Goal: Check status: Check status

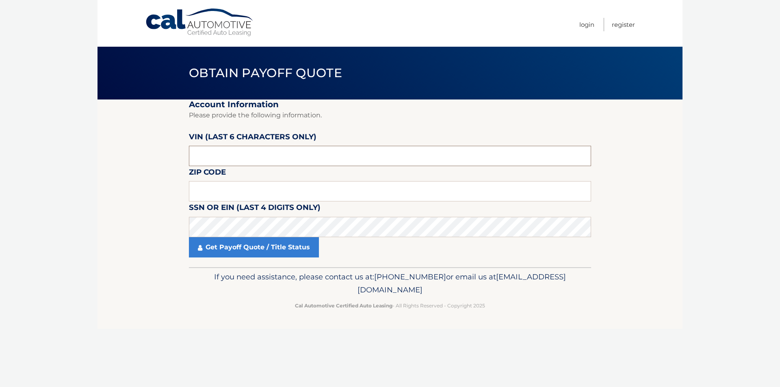
click at [217, 149] on input "text" at bounding box center [390, 156] width 402 height 20
click at [95, 164] on body "Cal Automotive Menu Login Register Obtain Payoff Quote" at bounding box center [390, 193] width 780 height 387
click at [247, 156] on input "text" at bounding box center [390, 156] width 402 height 20
paste input "NH6507"
type input "NH6507"
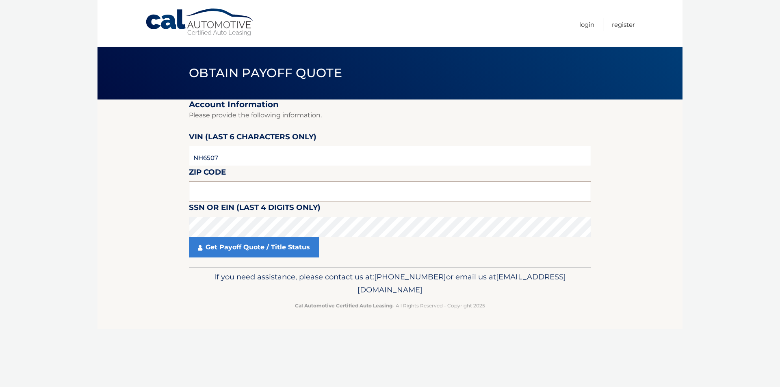
click at [236, 190] on input "text" at bounding box center [390, 191] width 402 height 20
type input "08807"
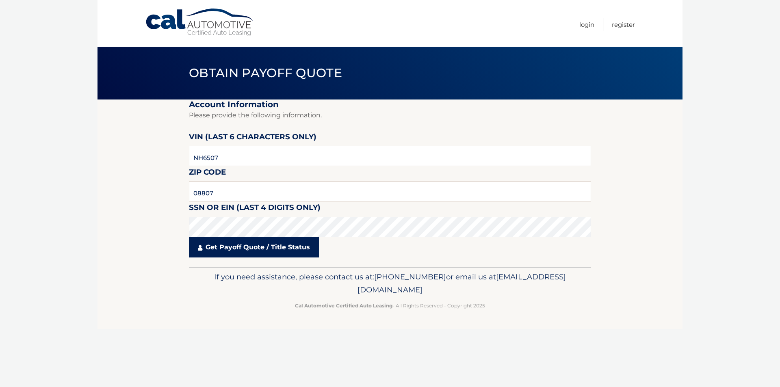
click at [274, 245] on link "Get Payoff Quote / Title Status" at bounding box center [254, 247] width 130 height 20
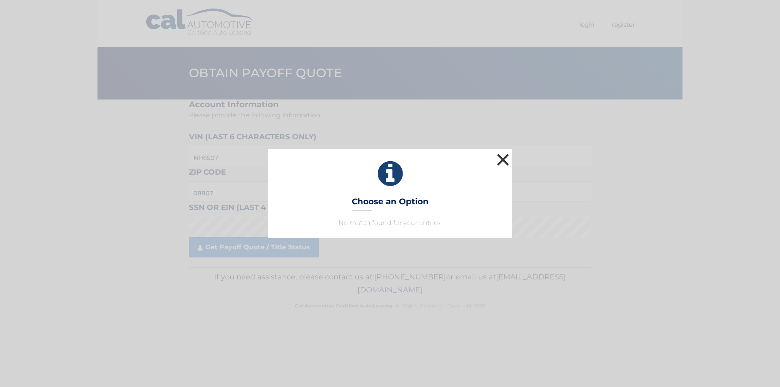
click at [501, 159] on button "×" at bounding box center [503, 159] width 16 height 16
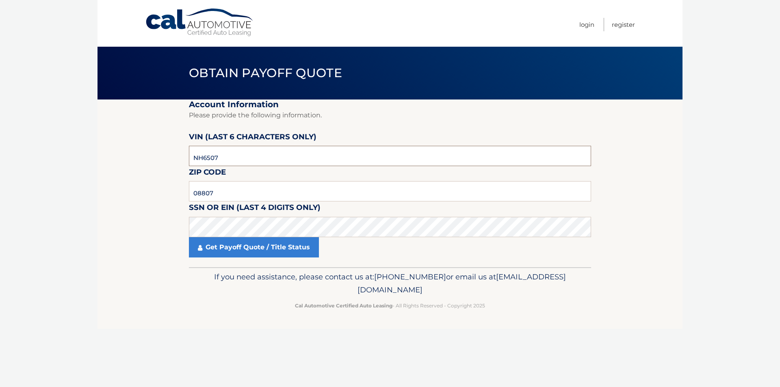
drag, startPoint x: 222, startPoint y: 158, endPoint x: 175, endPoint y: 156, distance: 47.5
click at [175, 156] on section "Account Information Please provide the following information. VIN (last 6 chara…" at bounding box center [389, 183] width 585 height 168
click at [141, 179] on section "Account Information Please provide the following information. VIN (last 6 chara…" at bounding box center [389, 183] width 585 height 168
click at [208, 154] on input "NH6507" at bounding box center [390, 156] width 402 height 20
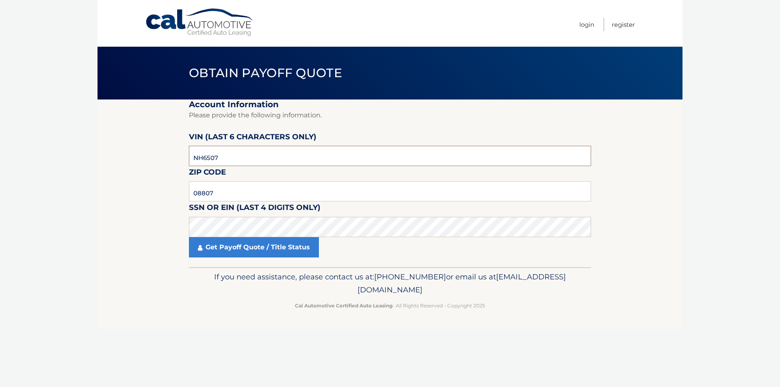
paste input "650706"
type input "650706"
click button "For Originating Dealer" at bounding box center [0, 0] width 0 height 0
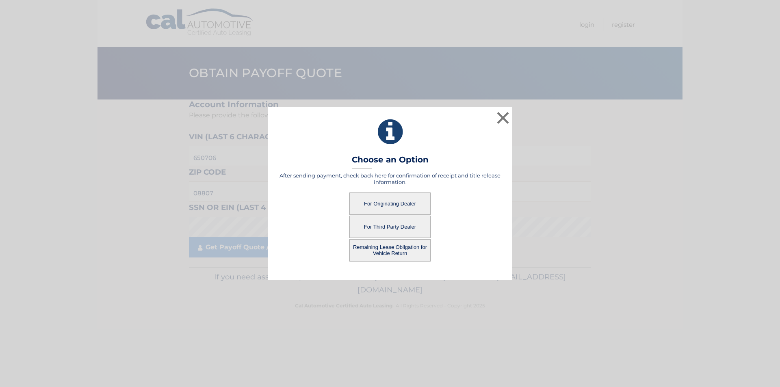
click at [395, 227] on button "For Third Party Dealer" at bounding box center [389, 227] width 81 height 22
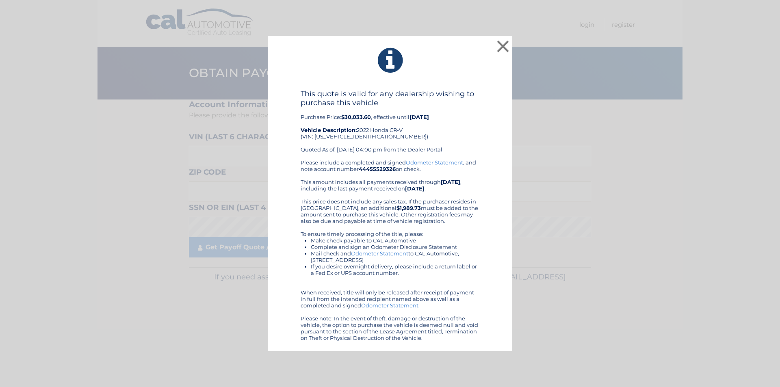
click at [335, 137] on div "This quote is valid for any dealership wishing to purchase this vehicle Purchas…" at bounding box center [390, 124] width 179 height 70
copy div "[US_VEHICLE_IDENTIFICATION_NUMBER]"
click at [500, 47] on button "×" at bounding box center [503, 46] width 16 height 16
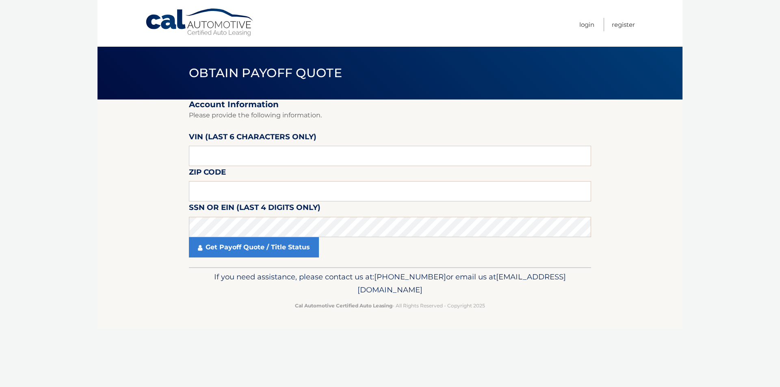
click at [179, 160] on section "Account Information Please provide the following information. [PERSON_NAME] (la…" at bounding box center [389, 183] width 585 height 168
click at [219, 158] on input "text" at bounding box center [390, 156] width 402 height 20
paste input "650706"
type input "650706"
click at [220, 195] on input "text" at bounding box center [390, 191] width 402 height 20
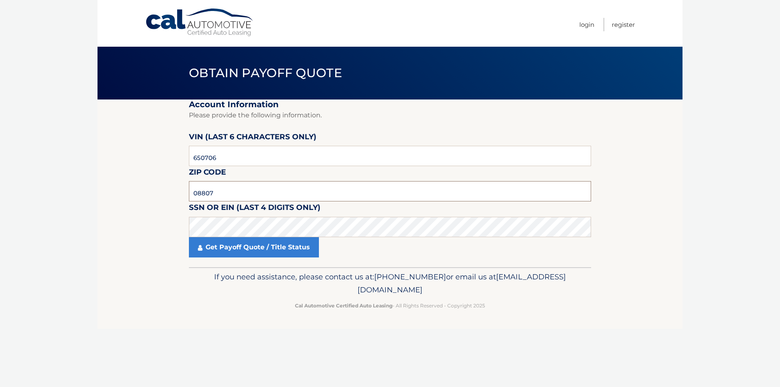
type input "08807"
click at [231, 250] on link "Get Payoff Quote / Title Status" at bounding box center [254, 247] width 130 height 20
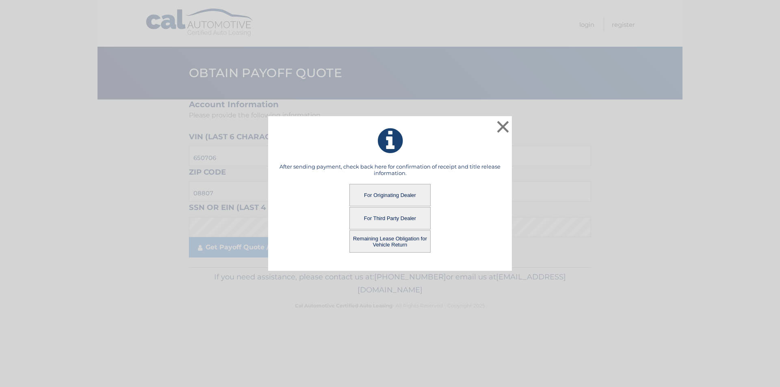
click at [398, 199] on button "For Originating Dealer" at bounding box center [389, 195] width 81 height 22
click at [392, 195] on button "For Originating Dealer" at bounding box center [389, 195] width 81 height 22
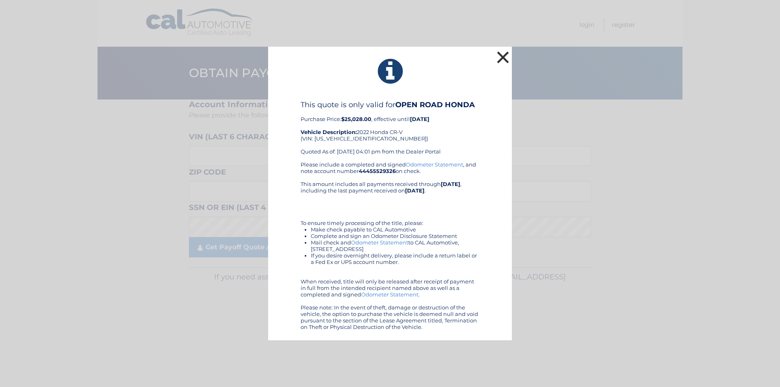
click at [502, 55] on button "×" at bounding box center [503, 57] width 16 height 16
